Goal: Navigation & Orientation: Find specific page/section

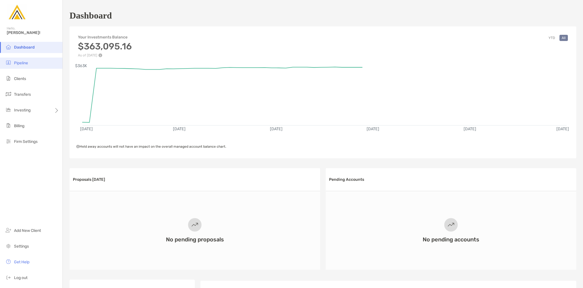
click at [30, 63] on li "Pipeline" at bounding box center [31, 62] width 63 height 11
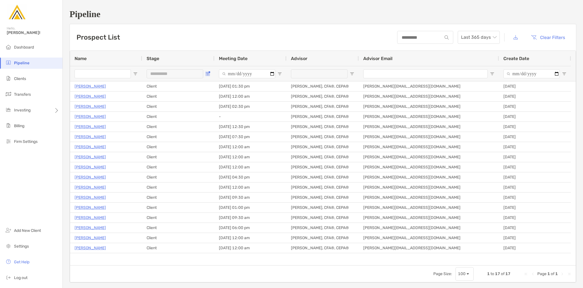
click at [206, 73] on span "Open Filter Menu" at bounding box center [208, 73] width 4 height 4
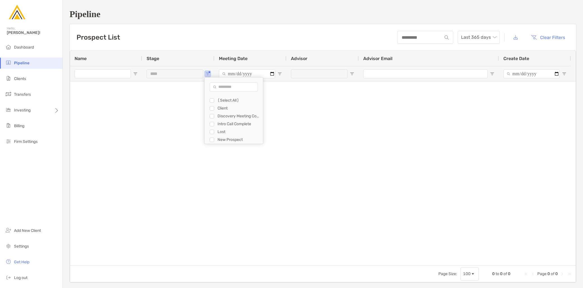
type input "**********"
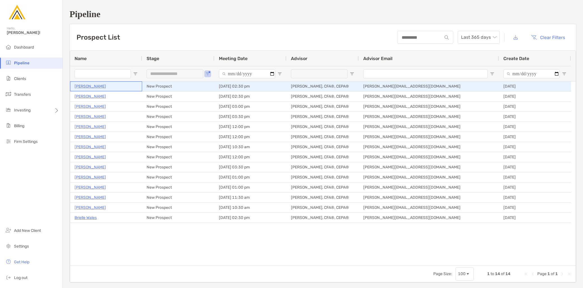
click at [100, 88] on p "Michael Buccialia" at bounding box center [90, 86] width 31 height 7
click at [89, 86] on p "[PERSON_NAME]" at bounding box center [90, 86] width 31 height 7
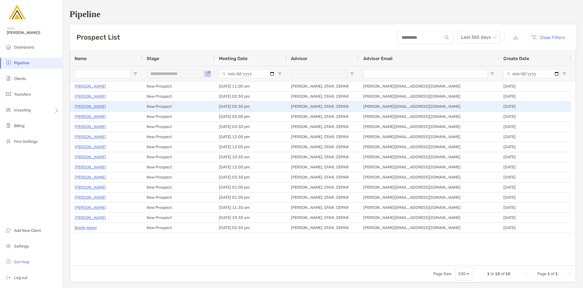
click at [94, 107] on p "[PERSON_NAME]" at bounding box center [90, 106] width 31 height 7
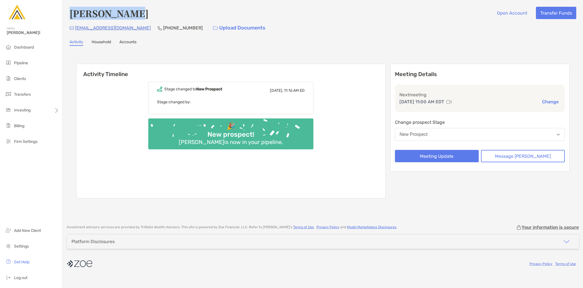
drag, startPoint x: 123, startPoint y: 17, endPoint x: 71, endPoint y: 10, distance: 52.1
click at [71, 10] on div "[PERSON_NAME] Open Account Transfer Funds" at bounding box center [323, 13] width 507 height 13
copy h4 "[PERSON_NAME]"
